Goal: Information Seeking & Learning: Check status

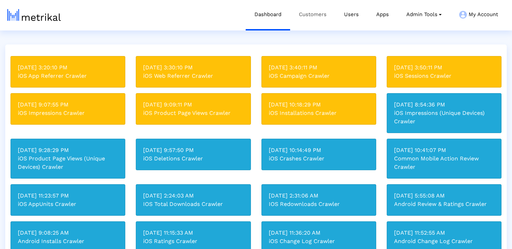
click at [313, 21] on link "Customers" at bounding box center [312, 14] width 45 height 29
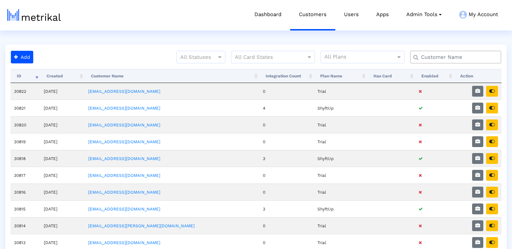
click at [437, 57] on input "text" at bounding box center [457, 57] width 82 height 7
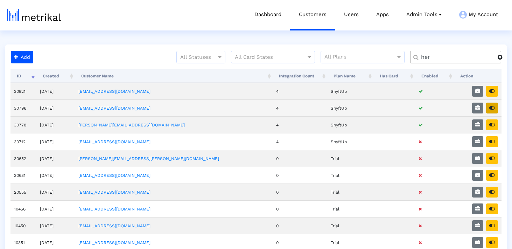
type input "her"
click at [492, 111] on button "button" at bounding box center [492, 108] width 12 height 11
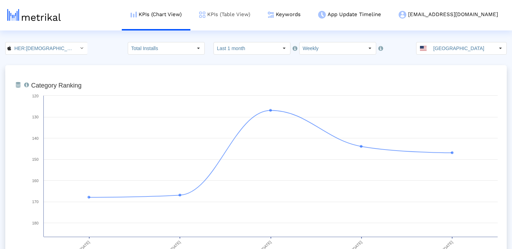
click at [259, 10] on link "KPIs (Table View)" at bounding box center [224, 14] width 69 height 29
click at [309, 19] on link "Keywords" at bounding box center [284, 14] width 50 height 29
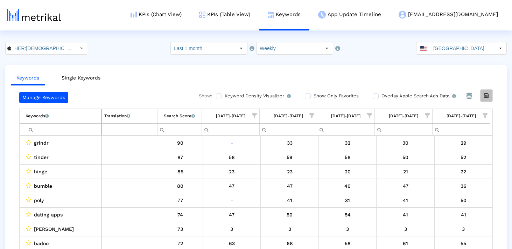
click at [485, 100] on div "Export all data" at bounding box center [486, 96] width 12 height 12
click at [57, 50] on input "HER:Lesbian&Queer LGBTQ Dating < 573328837 >" at bounding box center [42, 48] width 63 height 12
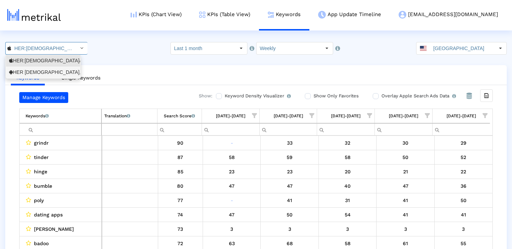
click at [54, 70] on div "HER Lesbian, bi & queer dating <com.weareher.her>" at bounding box center [43, 72] width 68 height 7
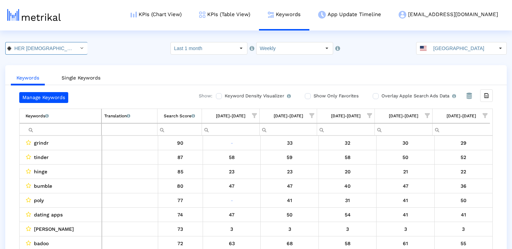
scroll to position [0, 65]
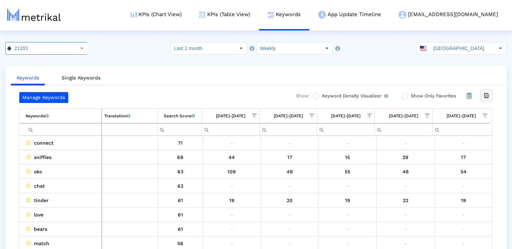
click at [492, 99] on div "Export all data" at bounding box center [486, 96] width 12 height 12
click at [52, 128] on input "Filter cell" at bounding box center [64, 130] width 76 height 12
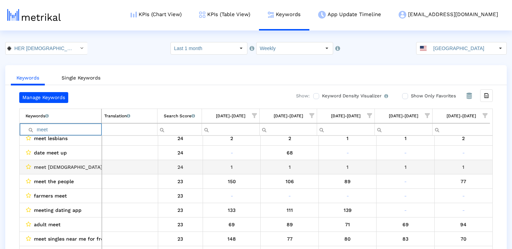
scroll to position [696, 0]
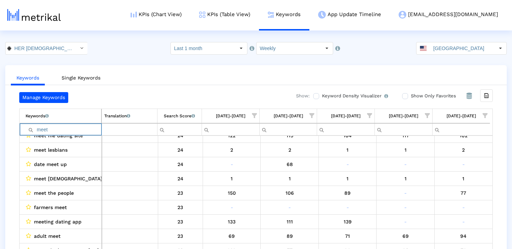
click at [70, 129] on input "meet" at bounding box center [64, 130] width 76 height 12
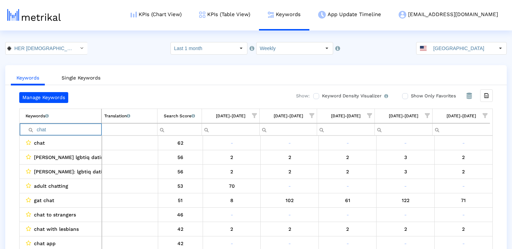
click at [71, 130] on input "chat" at bounding box center [64, 130] width 76 height 12
type input "meet"
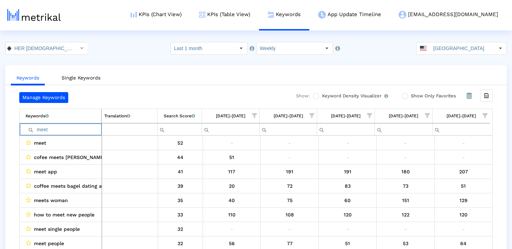
click at [67, 131] on input "meet" at bounding box center [64, 130] width 76 height 12
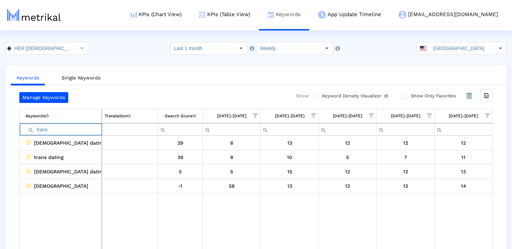
type input "trans"
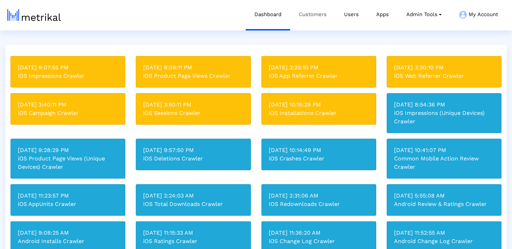
click at [325, 18] on link "Customers" at bounding box center [312, 14] width 45 height 29
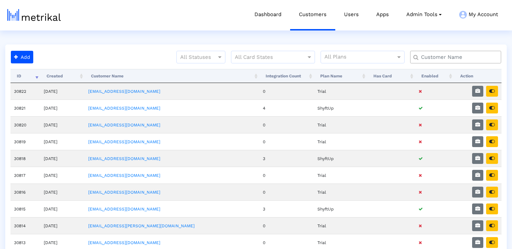
click at [443, 57] on input "text" at bounding box center [457, 57] width 82 height 7
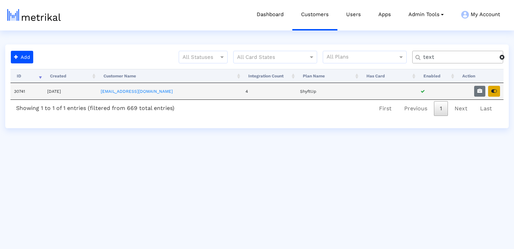
type input "text"
click at [496, 91] on icon "button" at bounding box center [495, 91] width 6 height 5
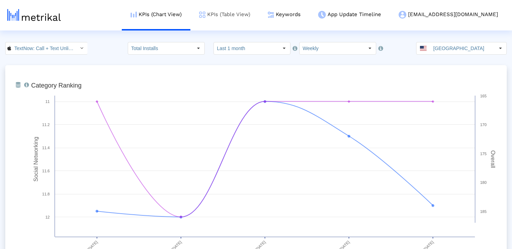
click at [259, 12] on link "KPIs (Table View)" at bounding box center [224, 14] width 69 height 29
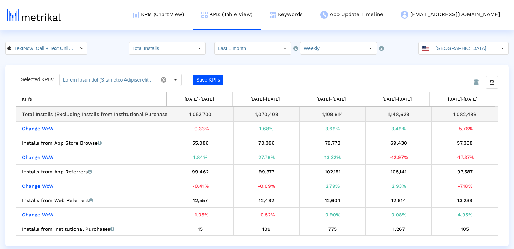
click at [459, 116] on div "1,082,489" at bounding box center [465, 114] width 61 height 9
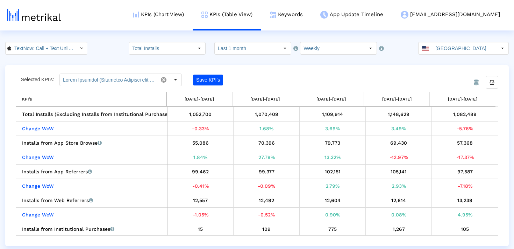
click at [58, 47] on input "TextNow: Call + Text Unlimited < 314716233 >" at bounding box center [42, 48] width 63 height 12
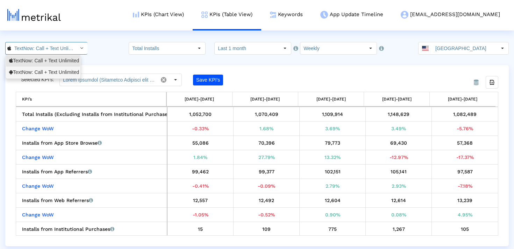
click at [55, 70] on div "TextNow: Call + Text Unlimited <com.enflick.android.TextNow>" at bounding box center [43, 72] width 68 height 7
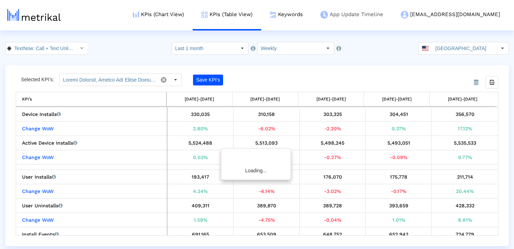
scroll to position [0, 88]
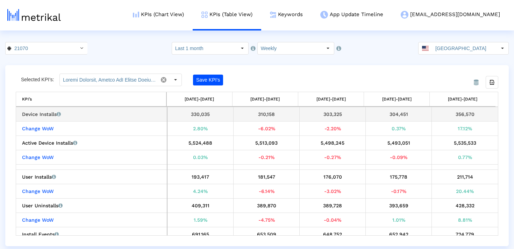
click at [456, 114] on div "356,570" at bounding box center [465, 114] width 61 height 9
copy div "356,570"
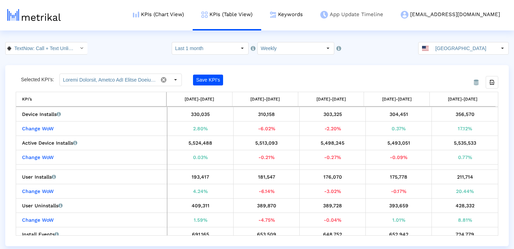
copy div "356,570"
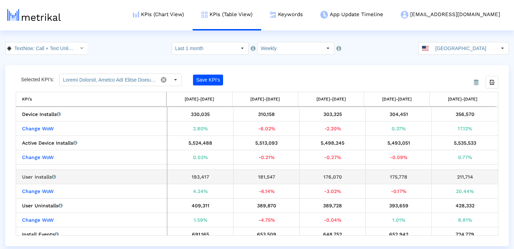
click at [456, 181] on td "211,714" at bounding box center [465, 177] width 66 height 14
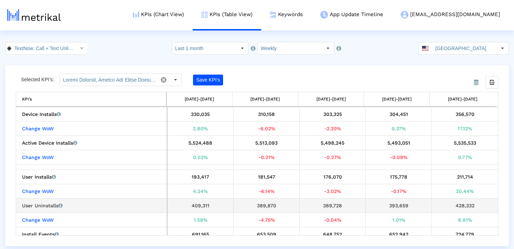
click at [456, 203] on div "428,332" at bounding box center [465, 205] width 61 height 9
copy div "428,332"
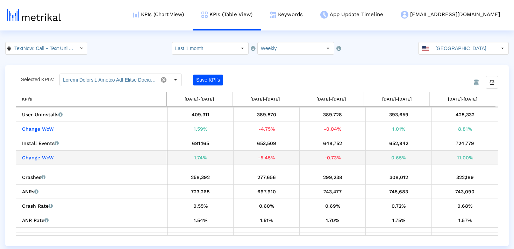
scroll to position [91, 0]
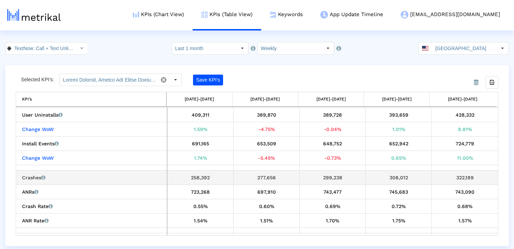
click at [464, 175] on div "322,189" at bounding box center [465, 177] width 61 height 9
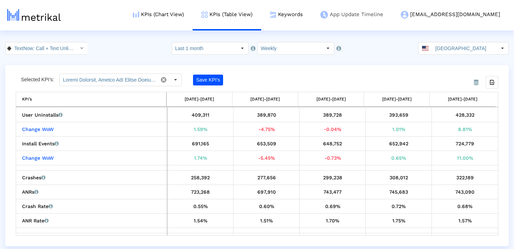
copy div "322,189"
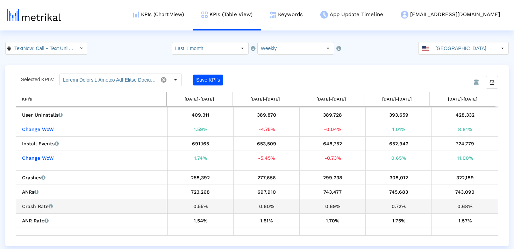
click at [463, 203] on div "0.68%" at bounding box center [465, 206] width 61 height 9
copy div "0.68"
click at [456, 206] on div "0.68%" at bounding box center [465, 206] width 61 height 9
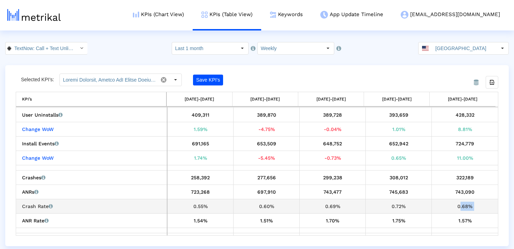
click at [456, 206] on div "0.68%" at bounding box center [465, 206] width 61 height 9
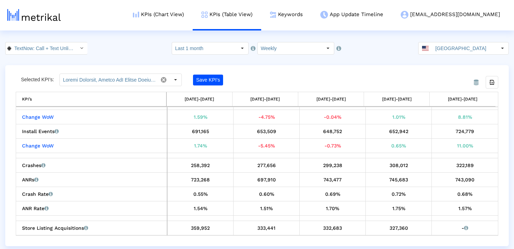
scroll to position [96, 0]
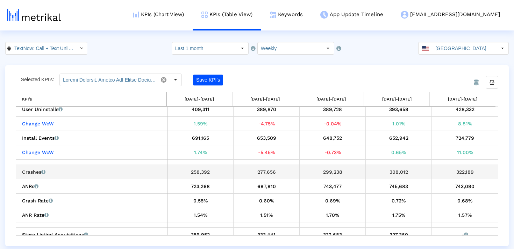
click at [394, 173] on div "308,012" at bounding box center [398, 171] width 61 height 9
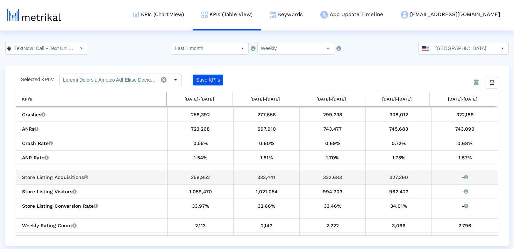
scroll to position [154, 0]
click at [395, 176] on div "327,360" at bounding box center [398, 177] width 61 height 9
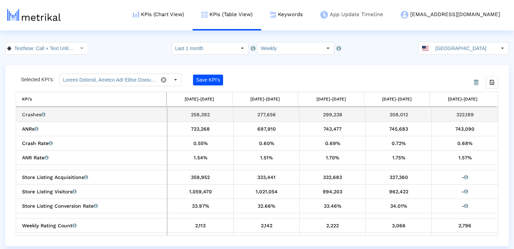
copy div "327,360"
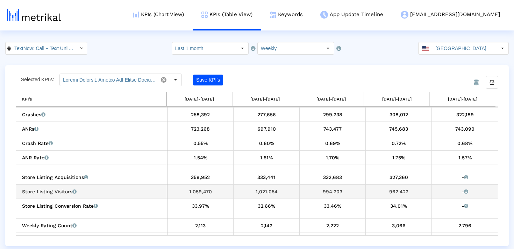
click at [389, 191] on div "962,422" at bounding box center [398, 191] width 61 height 9
copy div "962,422"
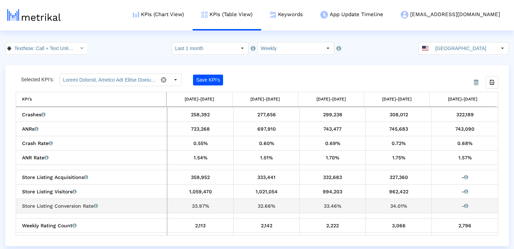
click at [394, 208] on div "34.01%" at bounding box center [398, 205] width 61 height 9
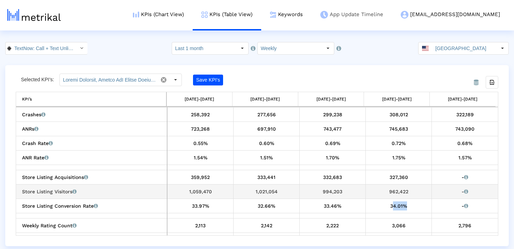
copy div "34.01%"
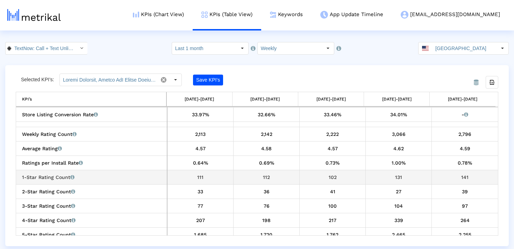
scroll to position [245, 0]
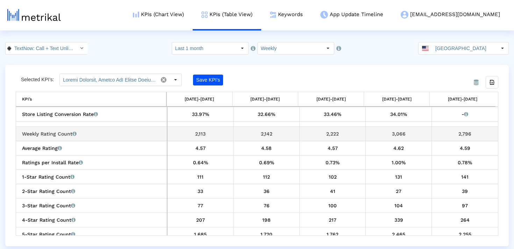
click at [468, 128] on td "2,796" at bounding box center [465, 133] width 66 height 14
copy div "2,796"
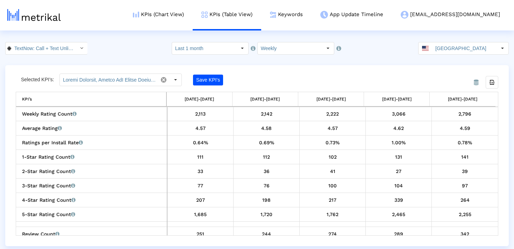
scroll to position [265, 0]
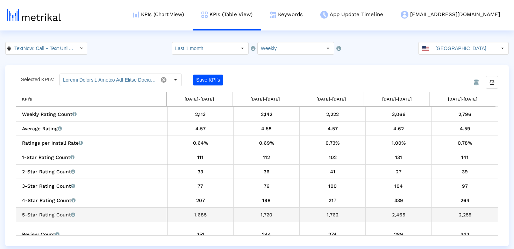
click at [454, 213] on div "2,255" at bounding box center [465, 214] width 61 height 9
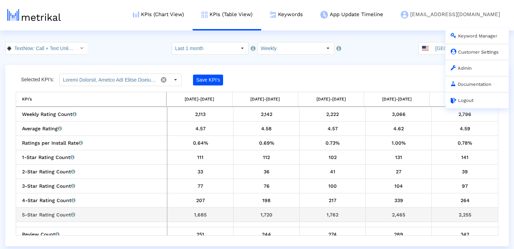
copy div "2,255"
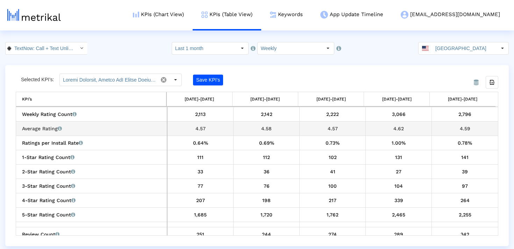
click at [456, 125] on div "4.59" at bounding box center [465, 128] width 61 height 9
